Goal: Task Accomplishment & Management: Manage account settings

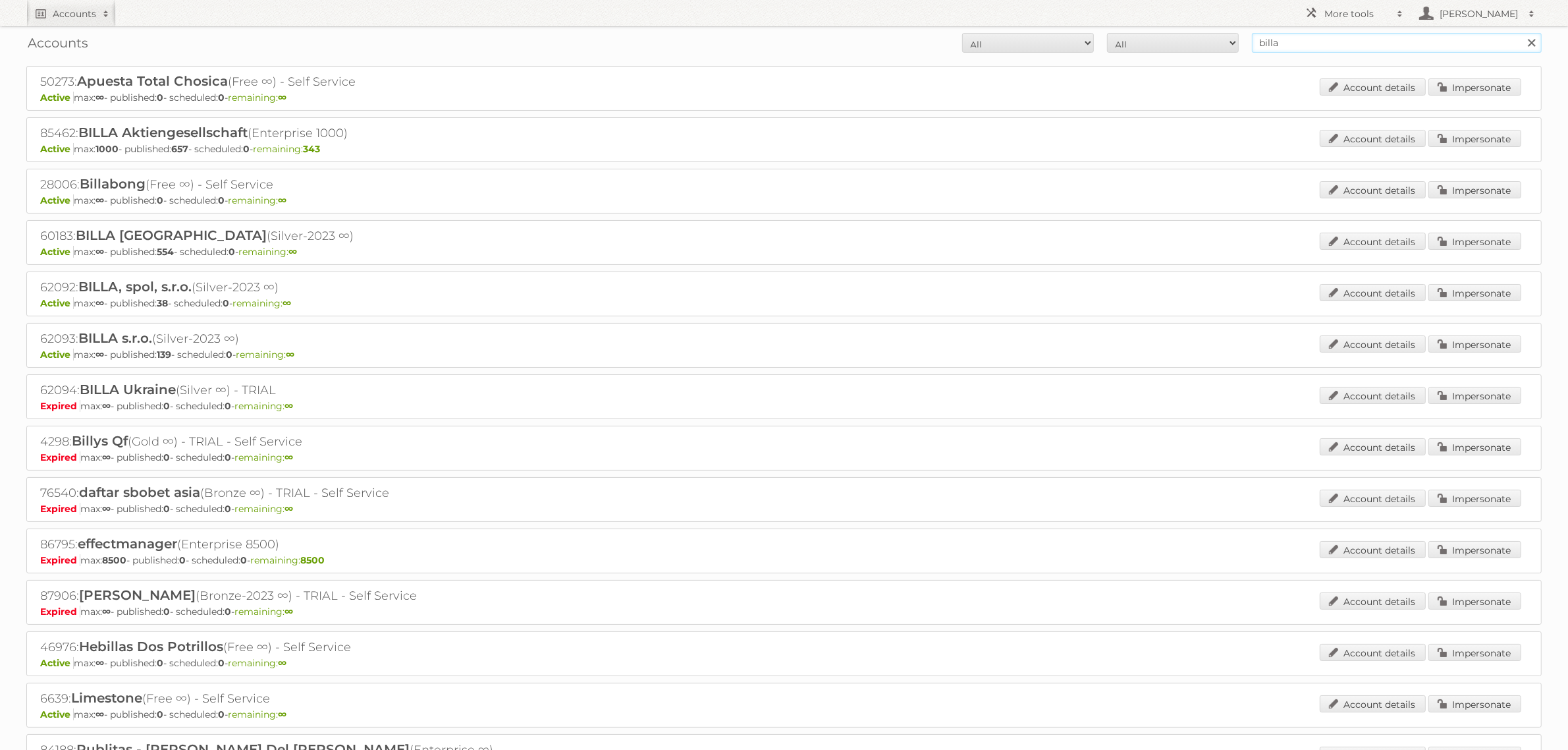
click at [1291, 40] on input "billa" at bounding box center [1396, 43] width 290 height 20
click at [1521, 33] on input "Search" at bounding box center [1531, 43] width 20 height 20
click at [1465, 142] on link "Impersonate" at bounding box center [1474, 139] width 93 height 17
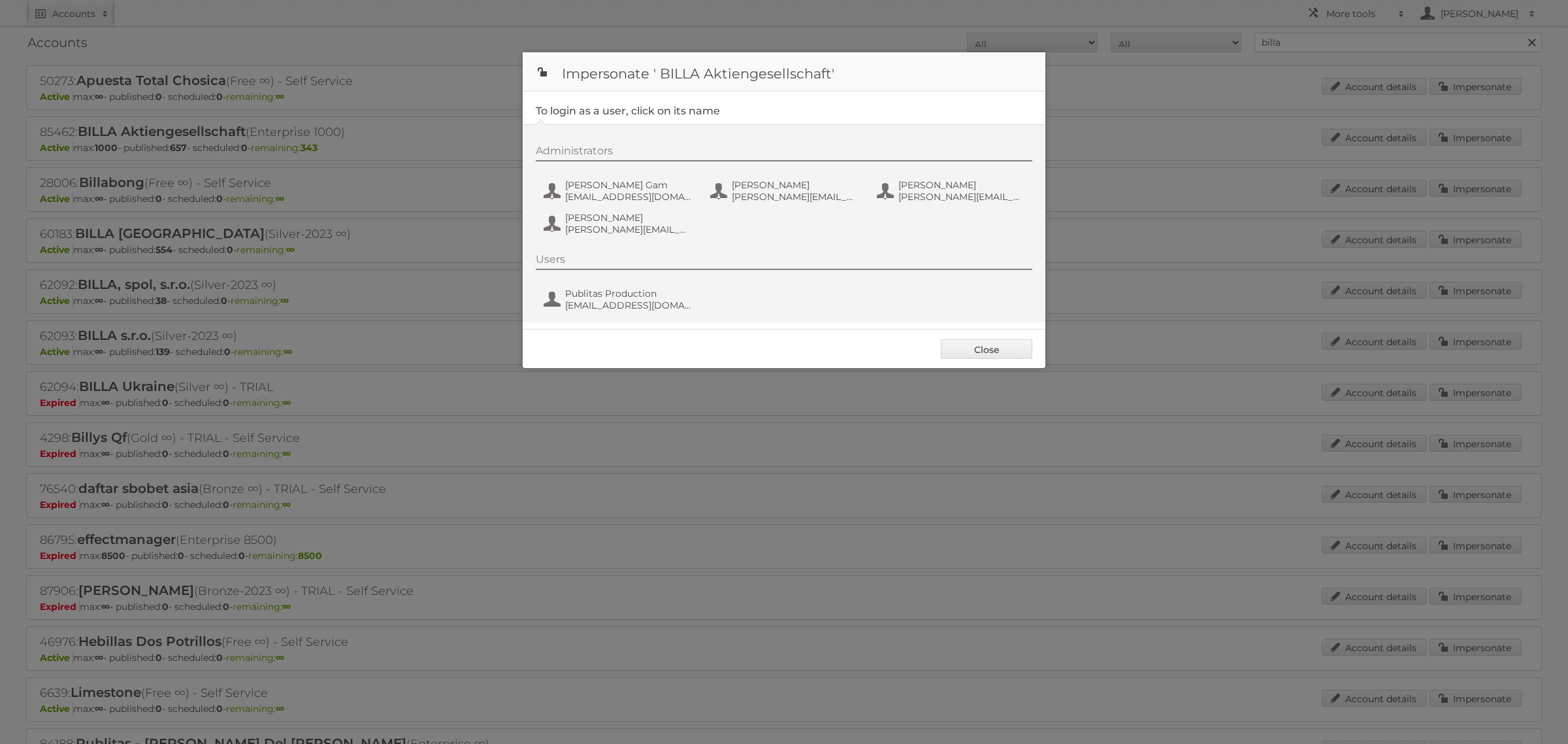
click at [611, 204] on div "Administrators [PERSON_NAME] Gam [EMAIL_ADDRESS][DOMAIN_NAME] [PERSON_NAME] [PE…" at bounding box center [790, 192] width 509 height 95
click at [611, 198] on span "[EMAIL_ADDRESS][DOMAIN_NAME]" at bounding box center [628, 197] width 127 height 12
